Goal: Use online tool/utility: Utilize a website feature to perform a specific function

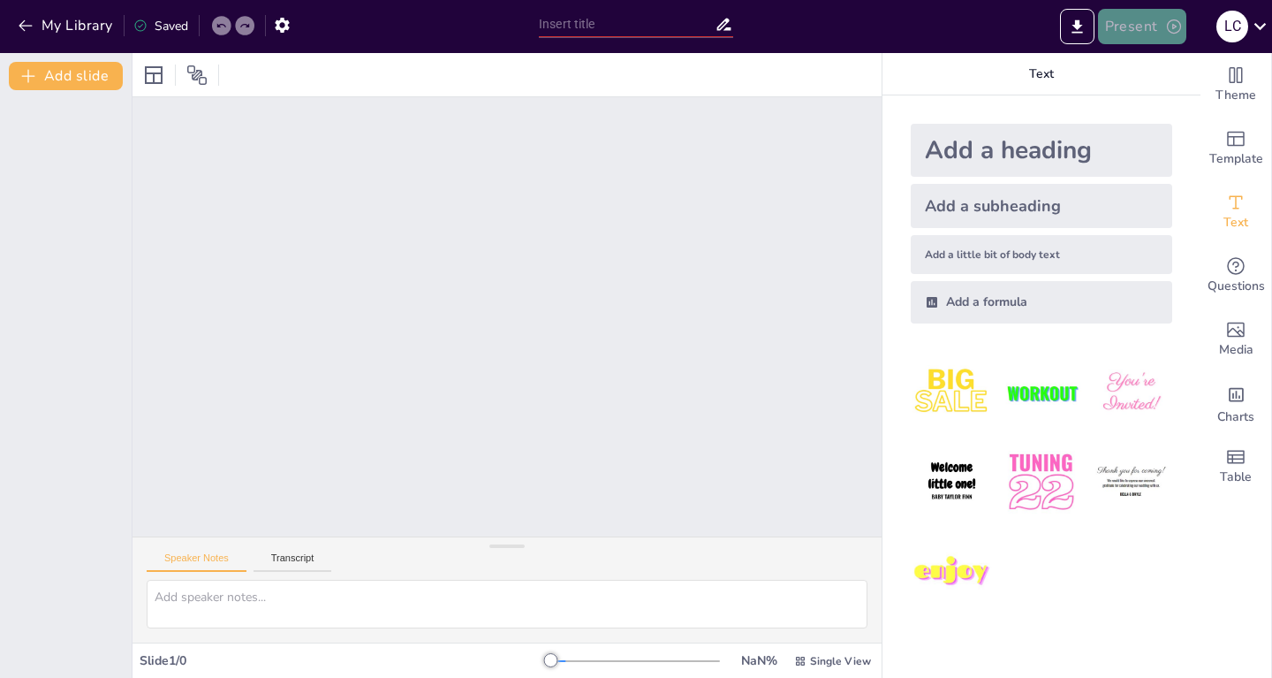
click at [1131, 28] on button "Present" at bounding box center [1142, 26] width 88 height 35
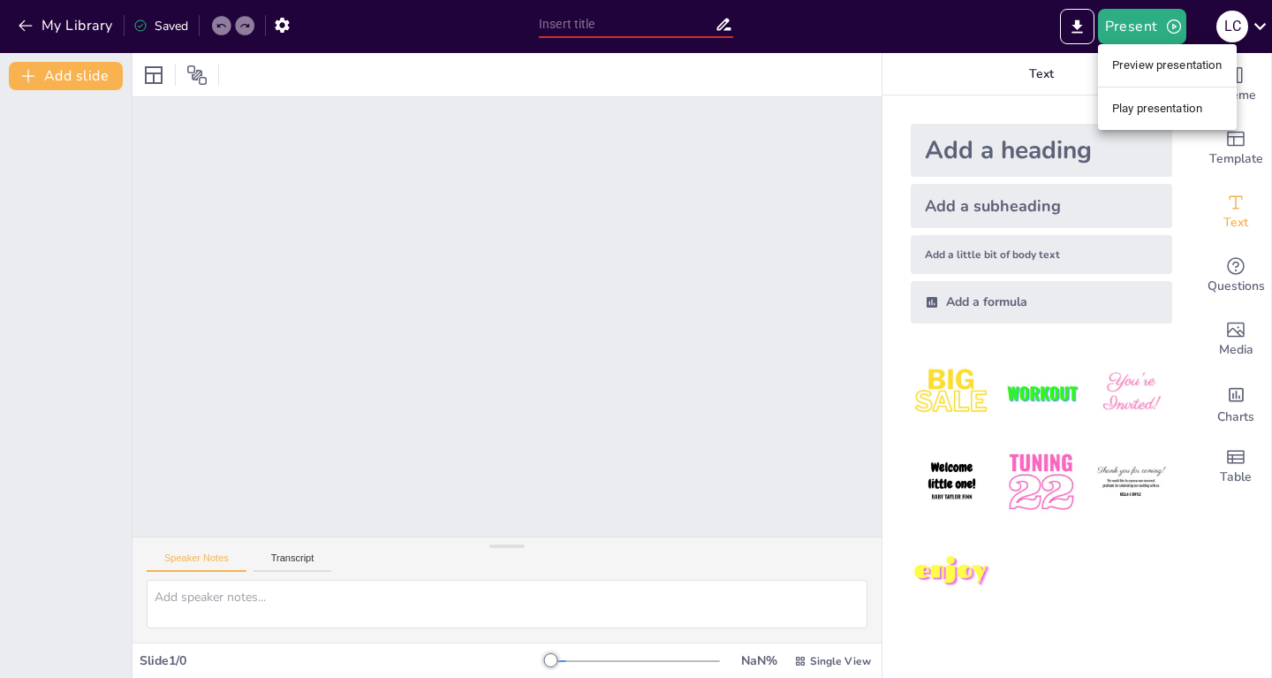
click at [629, 450] on div at bounding box center [636, 339] width 1272 height 678
click at [510, 375] on div at bounding box center [507, 316] width 749 height 439
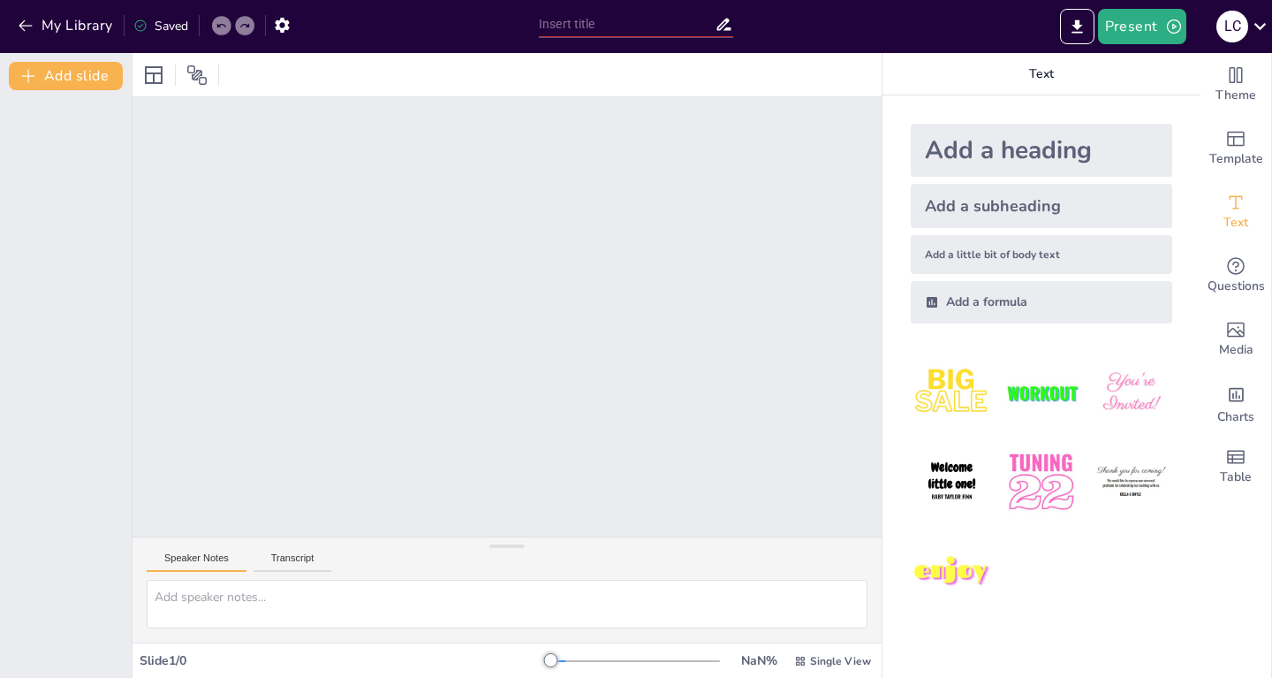
click at [215, 557] on button "Speaker Notes" at bounding box center [197, 561] width 100 height 19
click at [543, 664] on div at bounding box center [550, 660] width 14 height 14
click at [548, 664] on div at bounding box center [555, 660] width 14 height 14
click at [543, 664] on div at bounding box center [550, 660] width 14 height 14
click at [672, 264] on div at bounding box center [507, 316] width 749 height 439
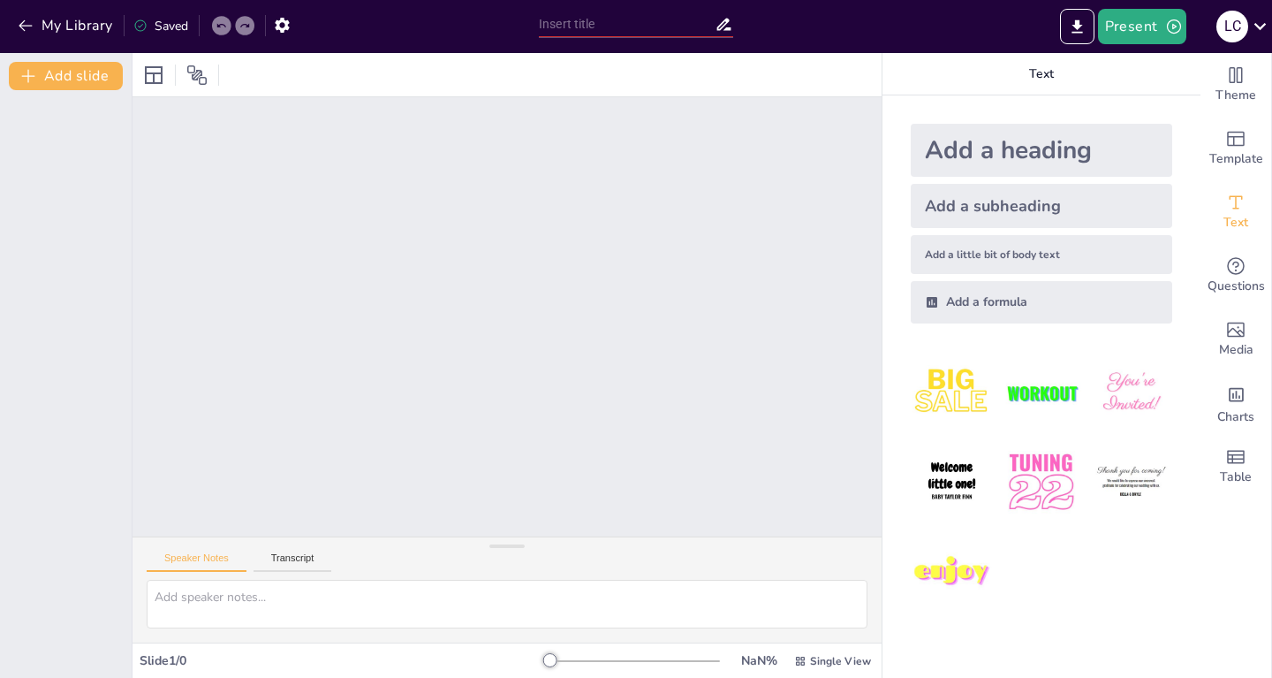
click at [672, 264] on div at bounding box center [507, 316] width 749 height 439
click at [295, 566] on button "Transcript" at bounding box center [293, 561] width 79 height 19
click at [209, 560] on button "Speaker Notes" at bounding box center [197, 561] width 100 height 19
click at [212, 610] on textarea at bounding box center [507, 604] width 721 height 49
paste textarea
